Goal: Task Accomplishment & Management: Manage account settings

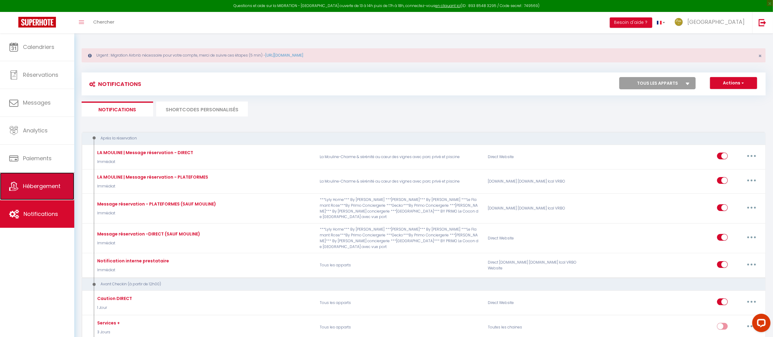
click at [50, 179] on link "Hébergement" at bounding box center [37, 186] width 74 height 28
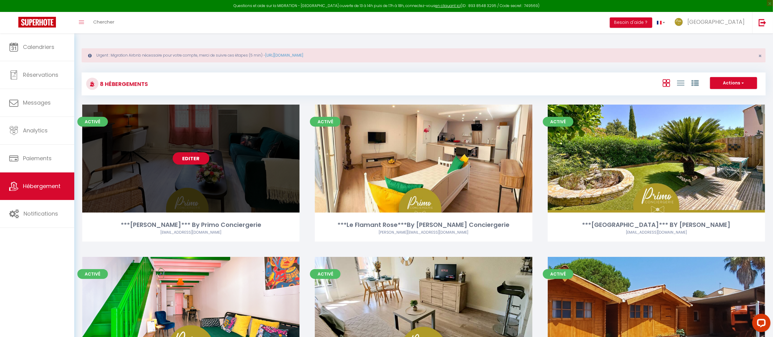
click at [192, 156] on link "Editer" at bounding box center [191, 158] width 37 height 12
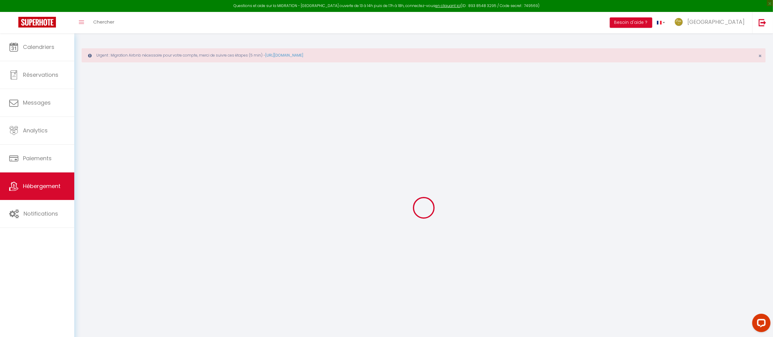
select select "+ 20 %"
select select "+ 30 %"
checkbox input "true"
checkbox input "false"
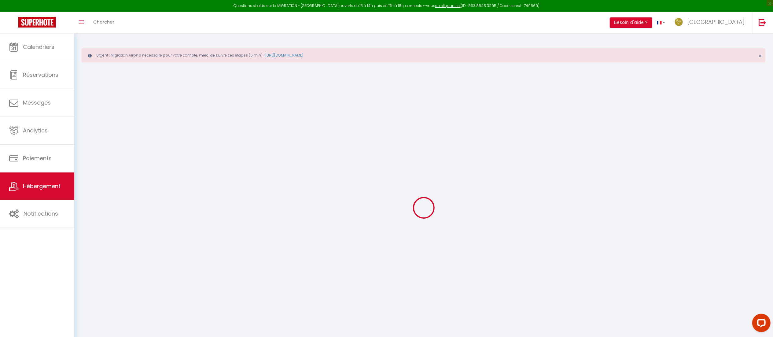
checkbox input "false"
checkbox input "true"
checkbox input "false"
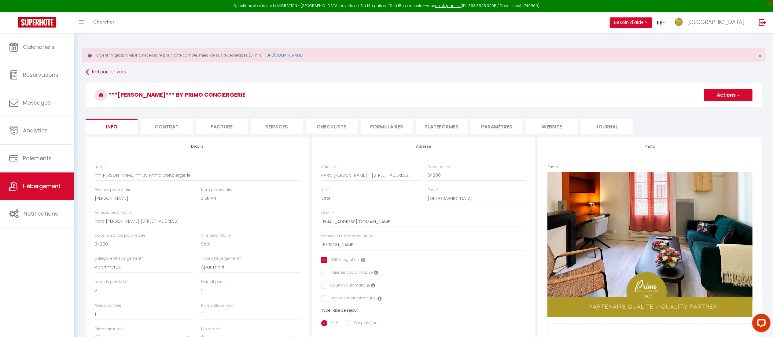
checkbox input "true"
checkbox input "false"
select select "10104-1412169557410743300"
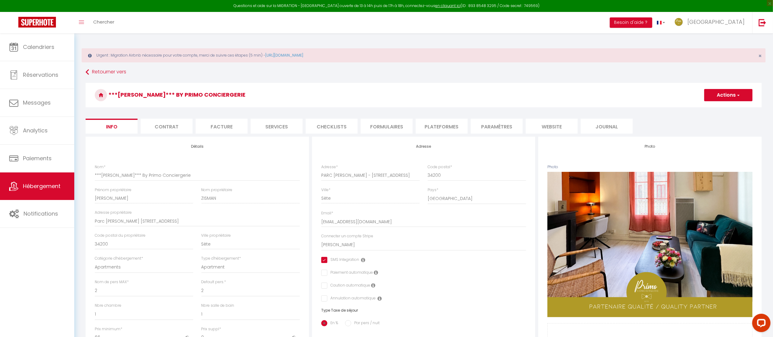
click at [441, 122] on li "Plateformes" at bounding box center [442, 126] width 52 height 15
select select "365"
select select "well_reviewed_guests"
select select "EUR"
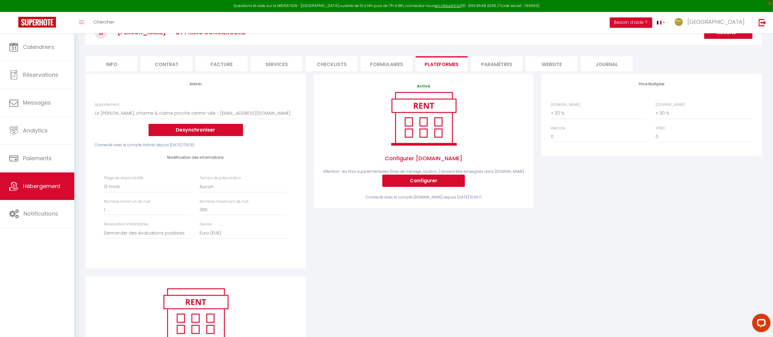
scroll to position [81, 0]
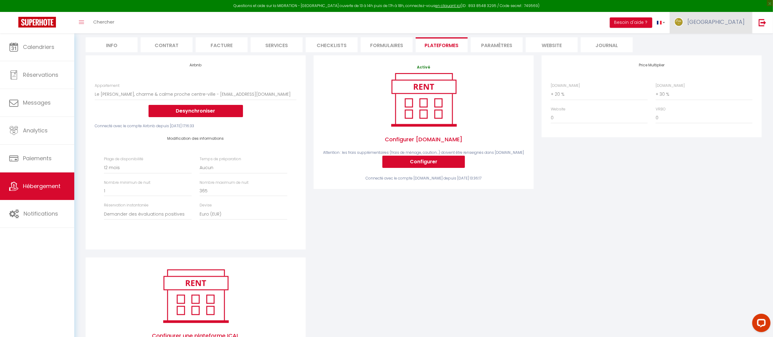
click at [746, 17] on link "[GEOGRAPHIC_DATA]" at bounding box center [711, 22] width 83 height 21
click at [747, 19] on link "[GEOGRAPHIC_DATA]" at bounding box center [711, 22] width 83 height 21
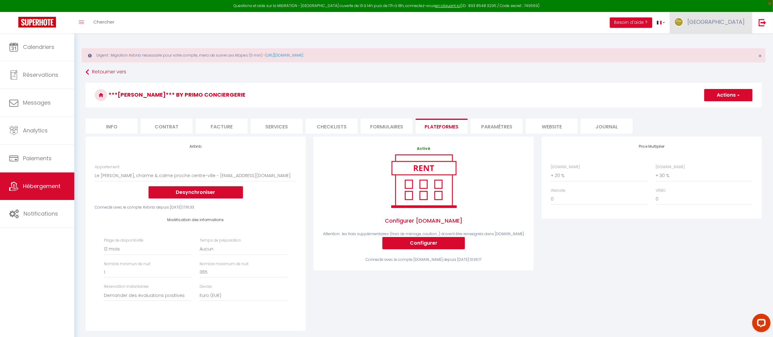
click at [729, 21] on span "[GEOGRAPHIC_DATA]" at bounding box center [715, 22] width 57 height 8
click at [720, 40] on link "Paramètres" at bounding box center [727, 42] width 45 height 10
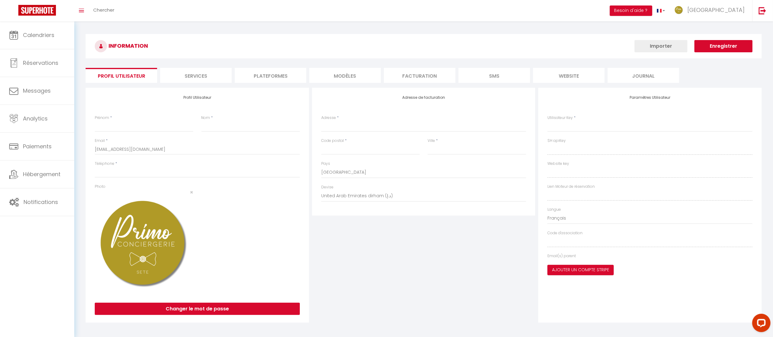
type input "[GEOGRAPHIC_DATA]"
type input "Primo Conciergerie"
type input "0631447117"
type input "[STREET_ADDRESS]"
type input "75009"
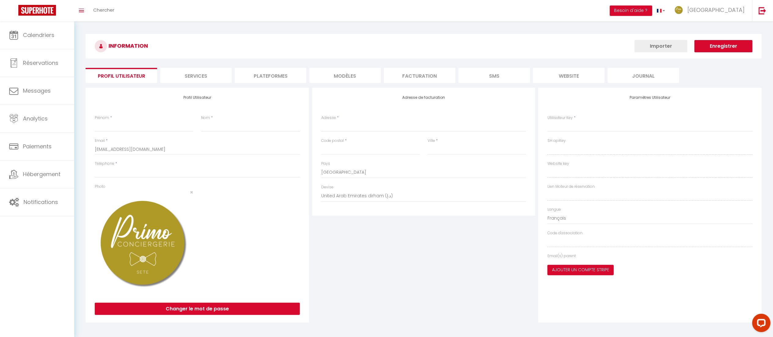
type input "[GEOGRAPHIC_DATA]"
select select "28"
type input "359kdISKXv6lt1PmiQVppuxMM"
type input "XoC7JPTQsexEl5mQTVXp1Uas6"
select select "fr"
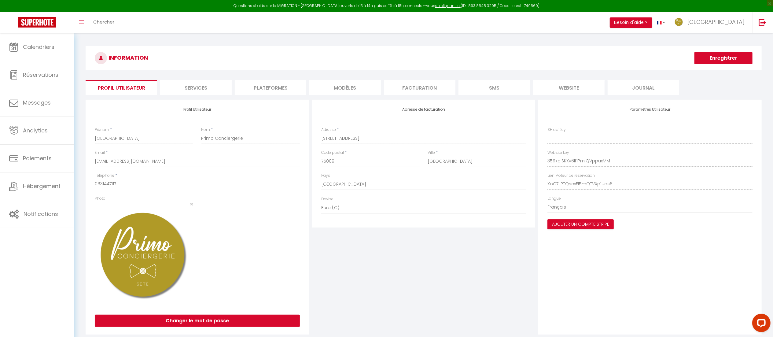
type input "359kdISKXv6lt1PmiQVppuxMM"
type input "XoC7JPTQsexEl5mQTVXp1Uas6"
type input "[URL][DOMAIN_NAME]"
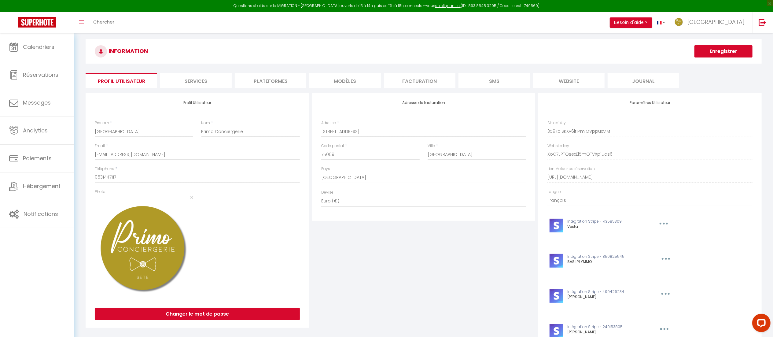
scroll to position [7, 0]
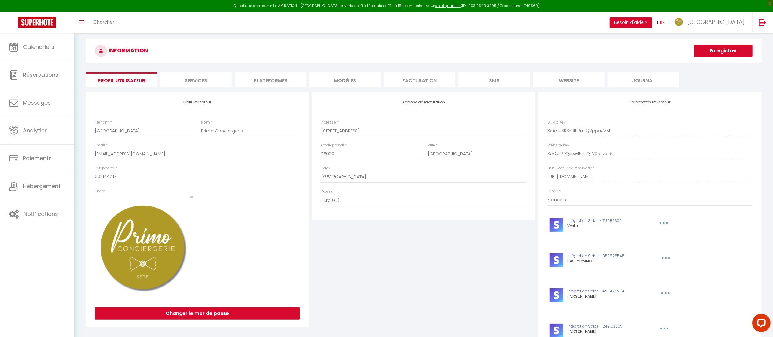
click at [283, 83] on li "Plateformes" at bounding box center [271, 79] width 72 height 15
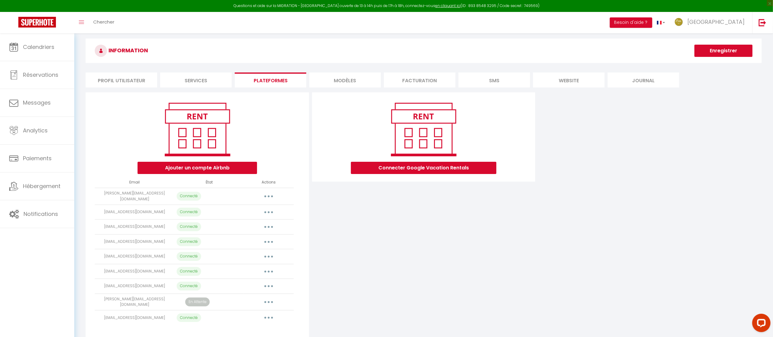
scroll to position [33, 0]
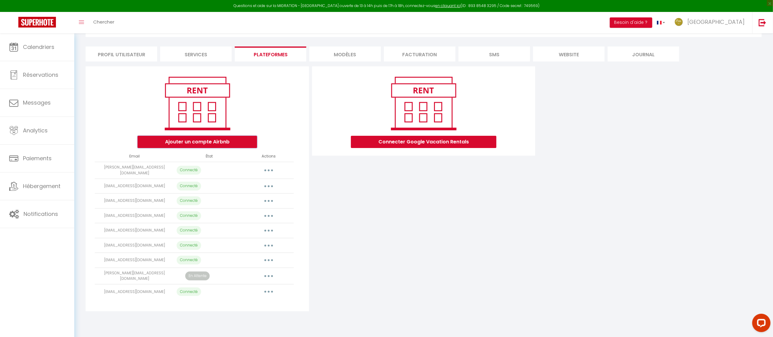
click at [211, 140] on button "Ajouter un compte Airbnb" at bounding box center [198, 142] width 120 height 12
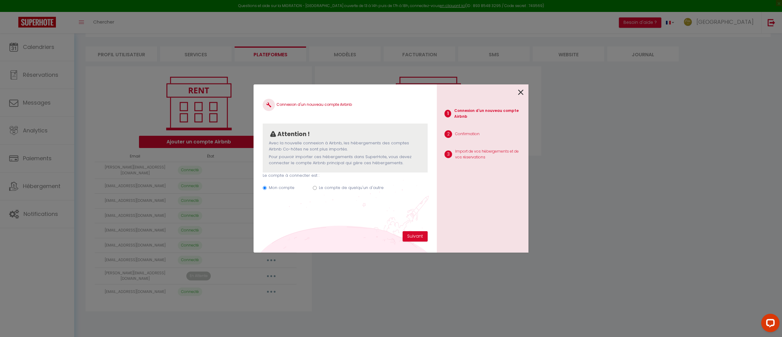
click at [524, 90] on icon at bounding box center [521, 92] width 6 height 9
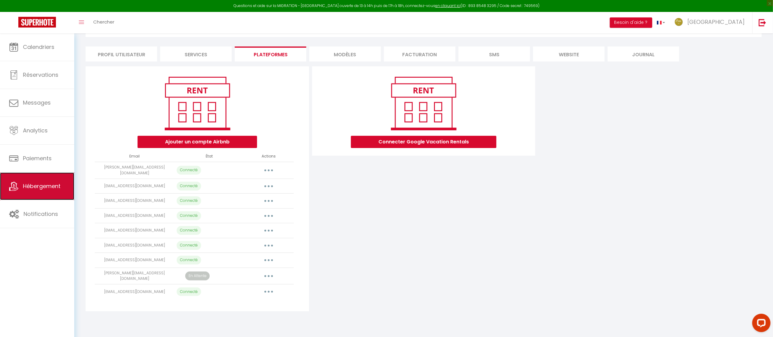
click at [36, 192] on link "Hébergement" at bounding box center [37, 186] width 74 height 28
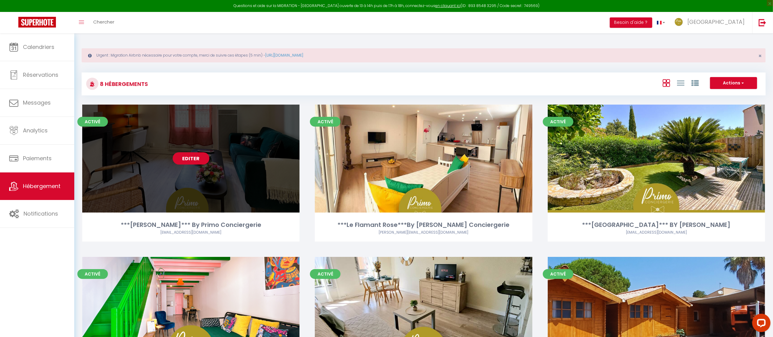
click at [182, 159] on link "Editer" at bounding box center [191, 158] width 37 height 12
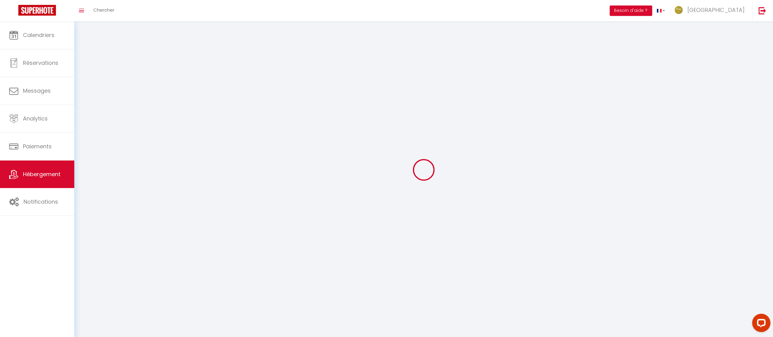
select select
select select "28"
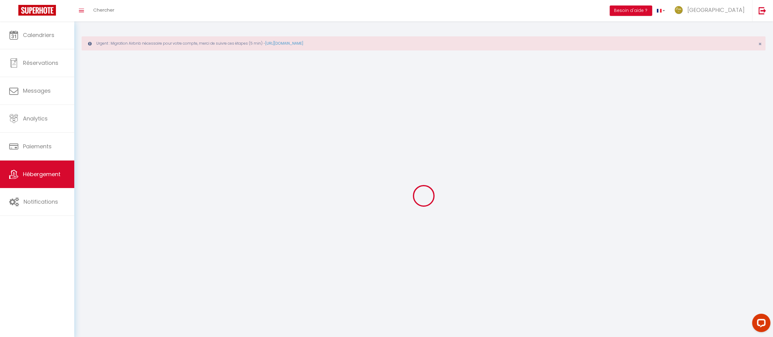
select select
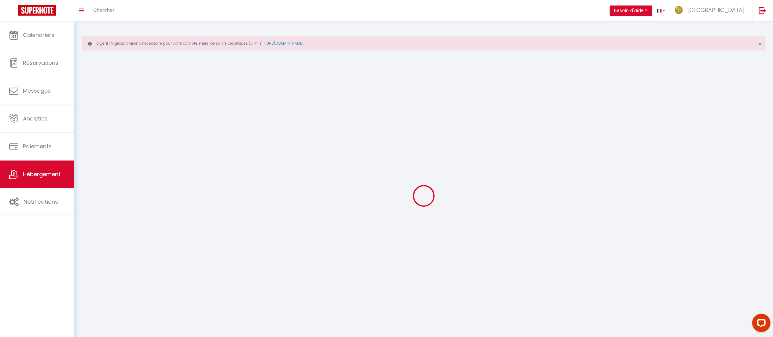
select select
checkbox input "false"
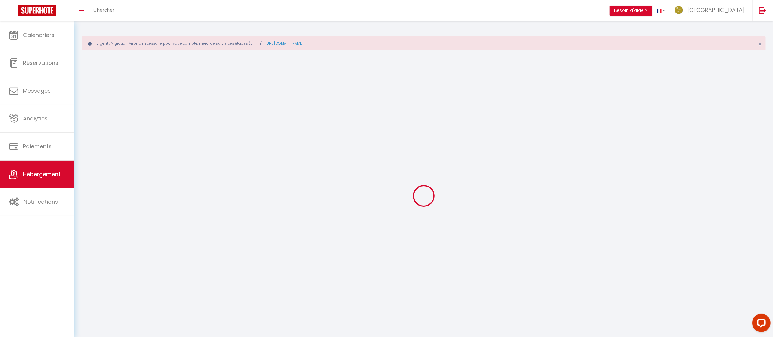
select select
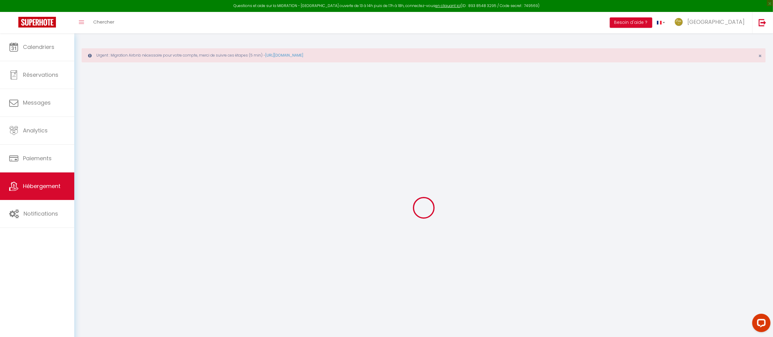
select select
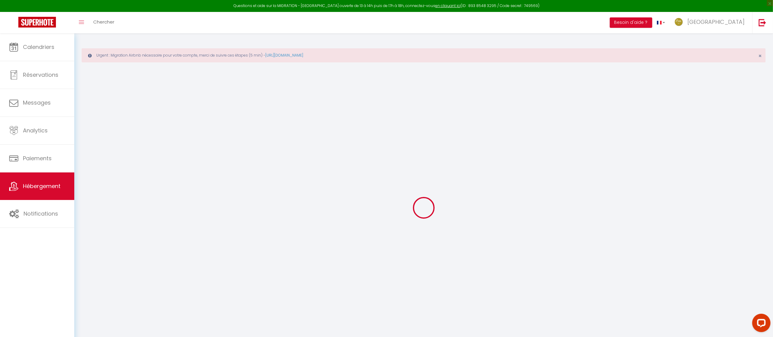
select select
checkbox input "false"
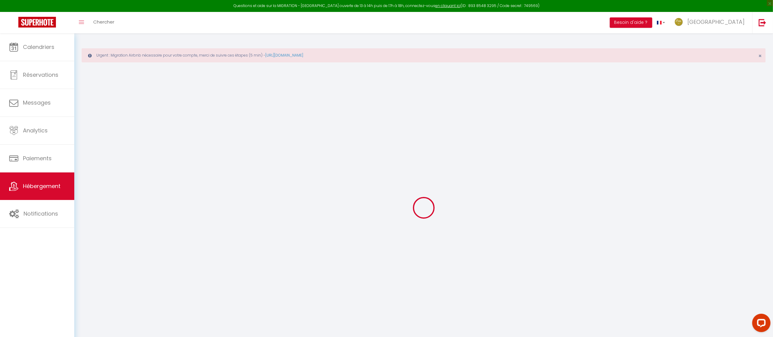
select select
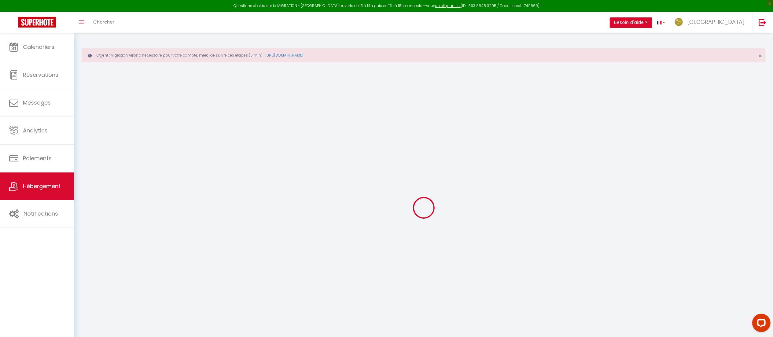
select select
checkbox input "false"
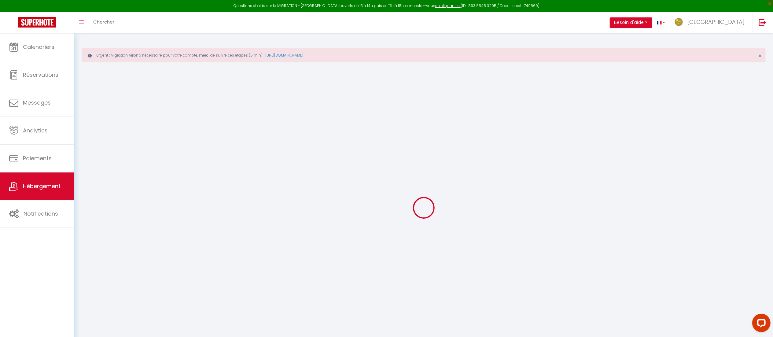
checkbox input "false"
select select
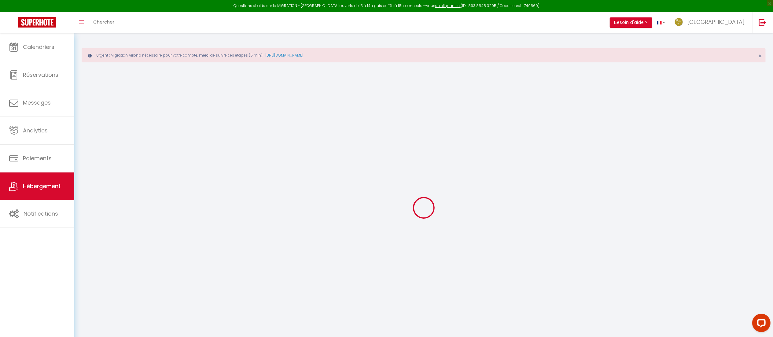
select select
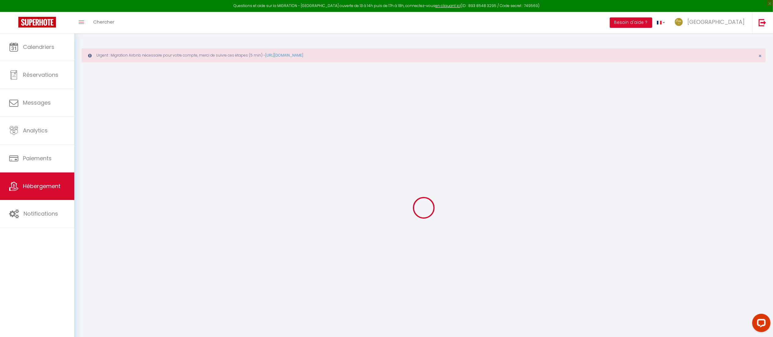
checkbox input "false"
select select
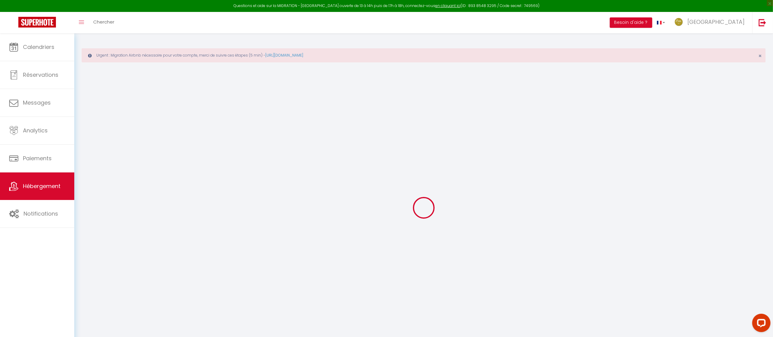
select select
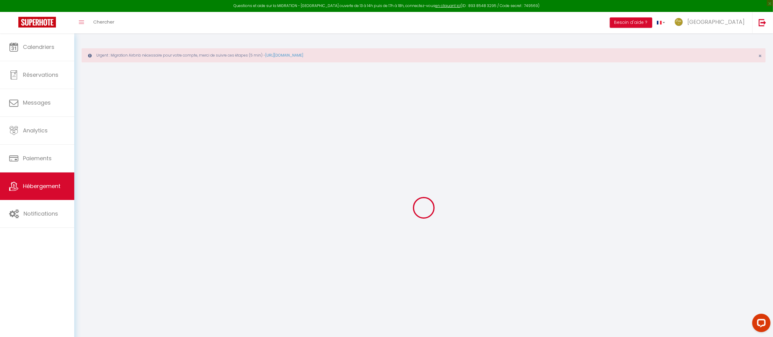
select select
checkbox input "false"
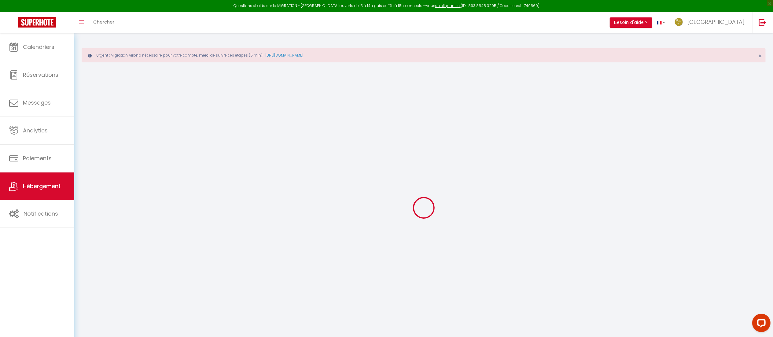
checkbox input "false"
select select
type input "***[PERSON_NAME]*** By Primo Conciergerie"
type input "[PERSON_NAME]"
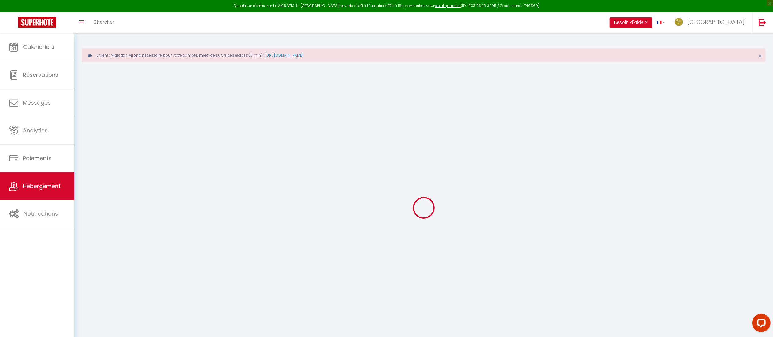
type input "ZISMAN"
type input "Parc [PERSON_NAME] [STREET_ADDRESS]"
type input "34200"
type input "Sète"
select select "2"
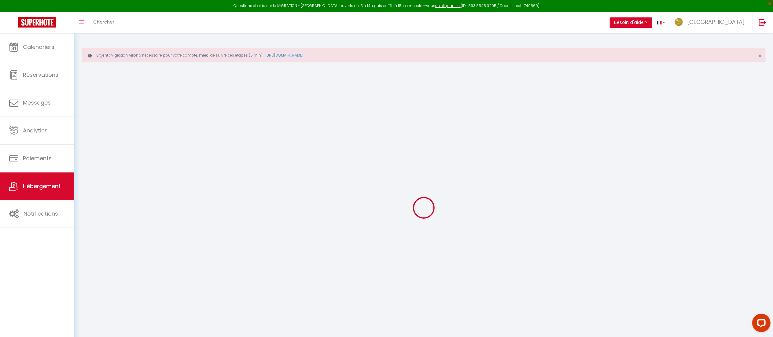
type input "66"
type input "50"
type input "7.20"
type input "3"
type input "200"
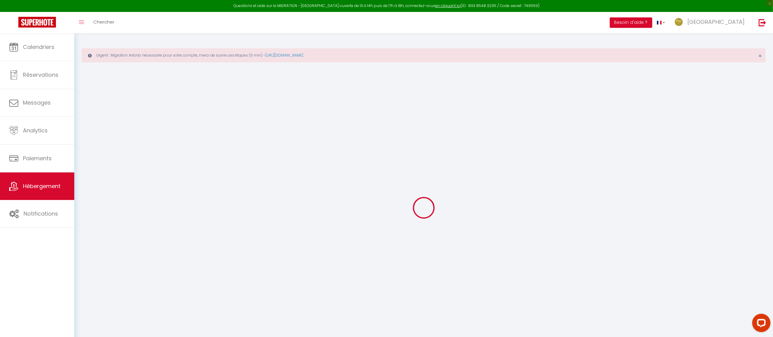
select select
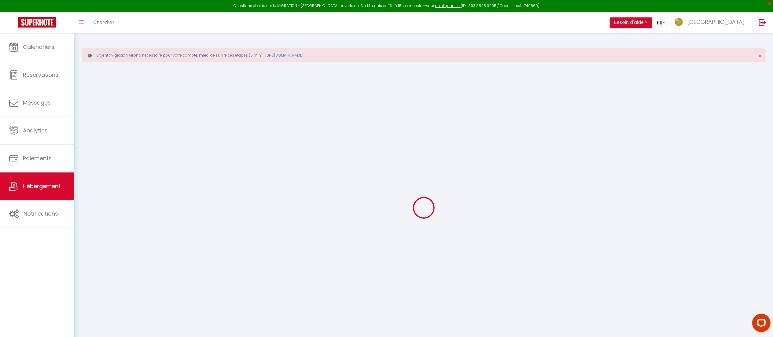
select select
type input "PARC [PERSON_NAME] - [STREET_ADDRESS]"
type input "34200"
type input "Sète"
type input "[EMAIL_ADDRESS][DOMAIN_NAME]"
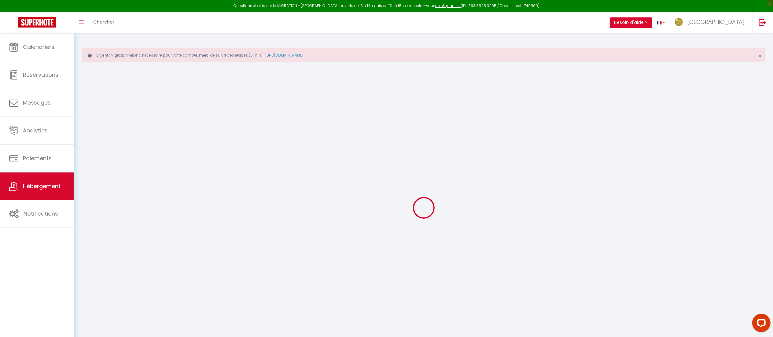
select select "14306"
checkbox input "true"
checkbox input "false"
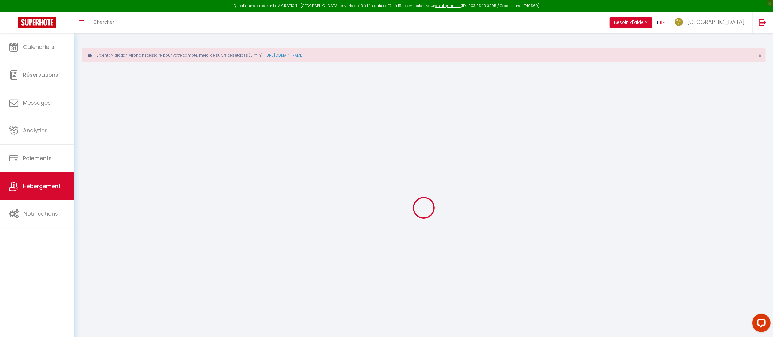
radio input "true"
type input "50"
type input "0"
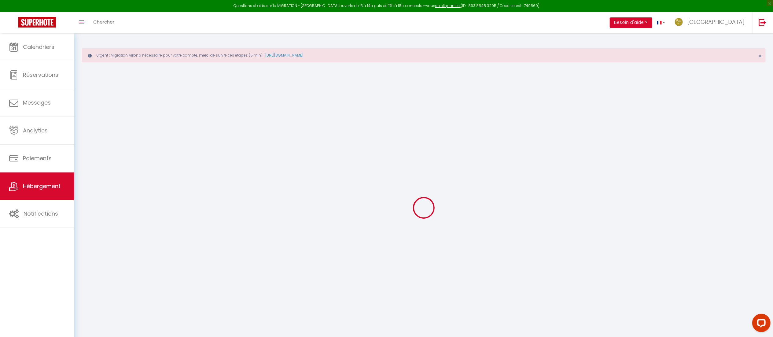
select select
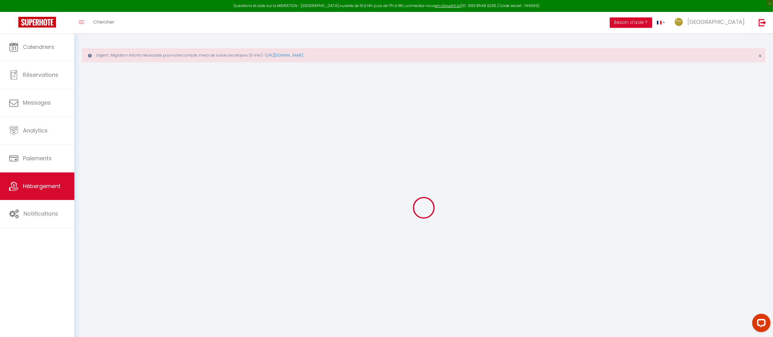
select select
checkbox input "true"
checkbox input "false"
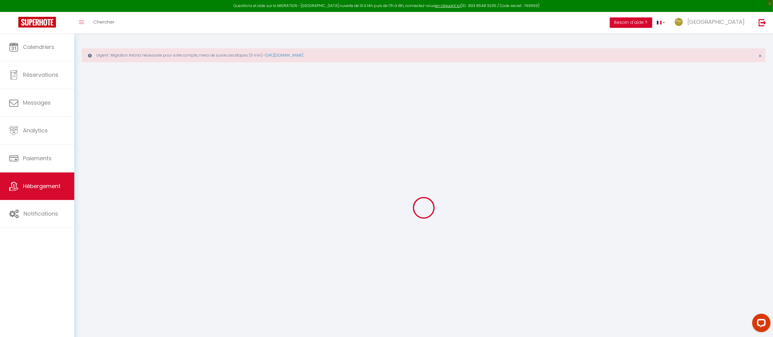
select select
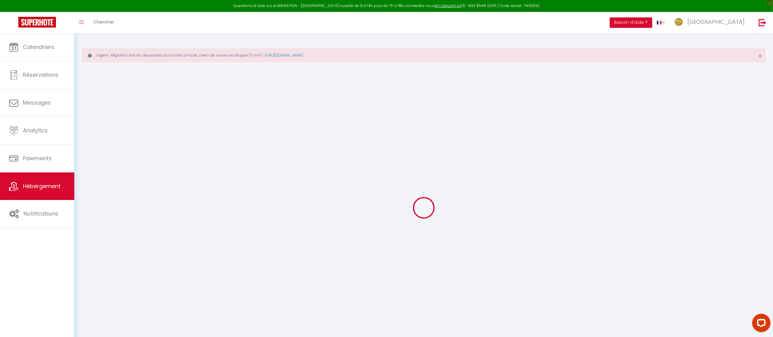
select select
checkbox input "true"
checkbox input "false"
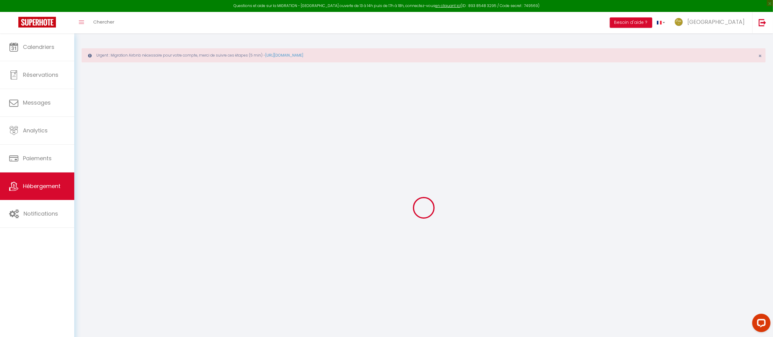
checkbox input "true"
checkbox input "false"
select select "+ 20 %"
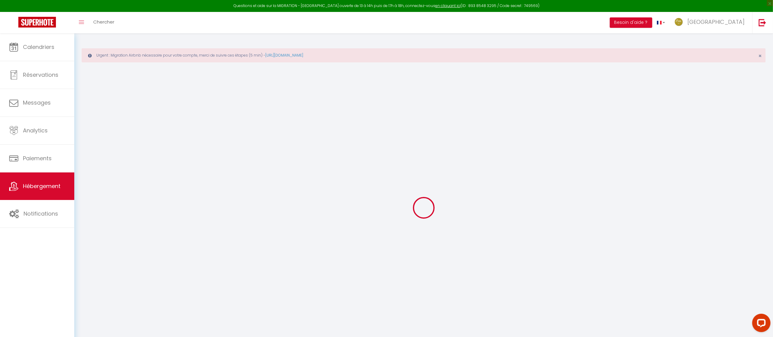
select select "+ 30 %"
checkbox input "true"
checkbox input "false"
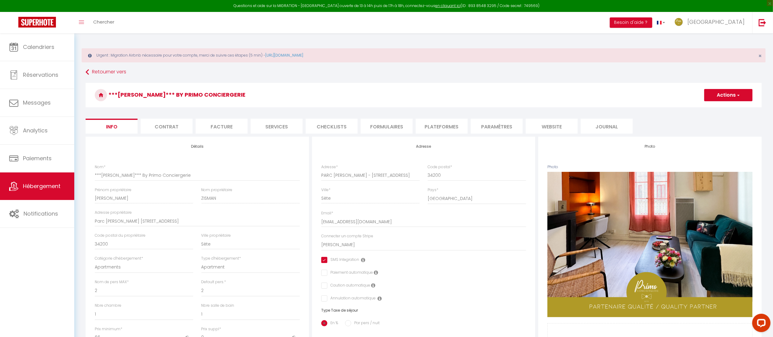
checkbox input "true"
checkbox input "false"
select select "10104-1412169557410743300"
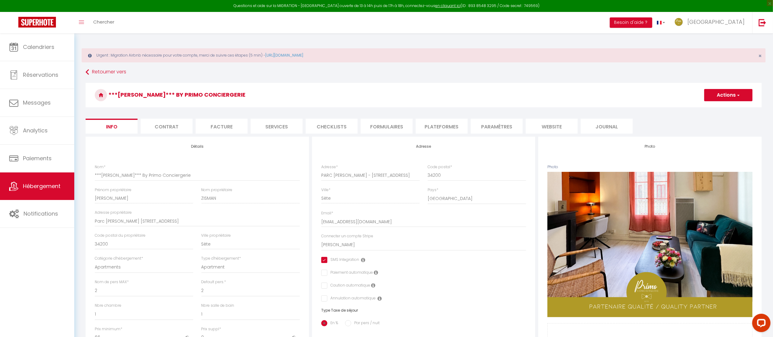
click at [440, 124] on li "Plateformes" at bounding box center [442, 126] width 52 height 15
select select "365"
select select "well_reviewed_guests"
select select "EUR"
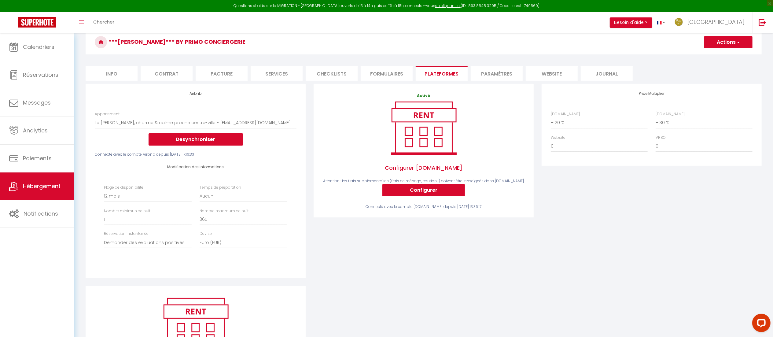
scroll to position [52, 0]
